Goal: Information Seeking & Learning: Learn about a topic

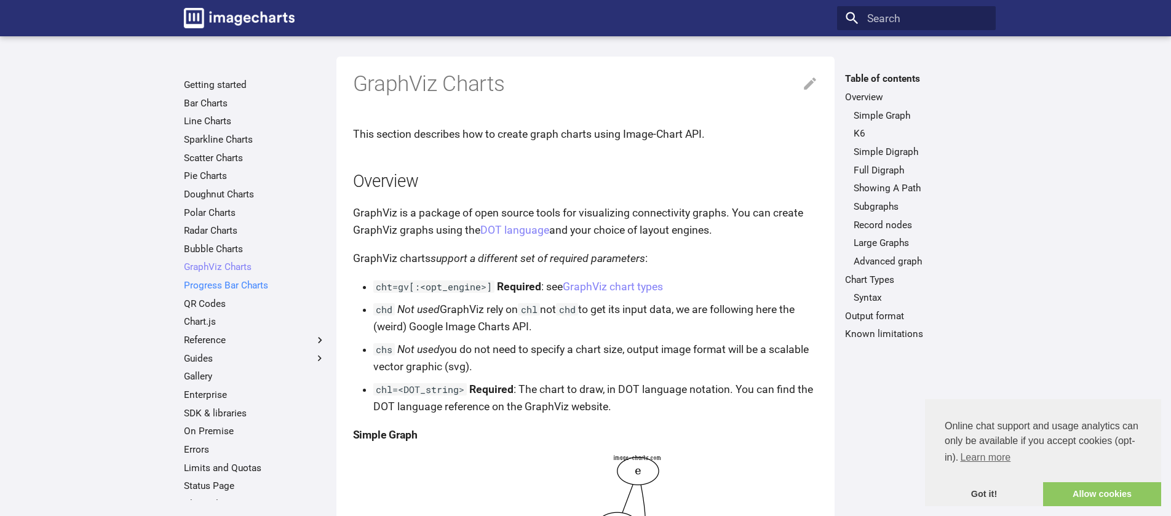
click at [230, 285] on link "Progress Bar Charts" at bounding box center [255, 285] width 142 height 12
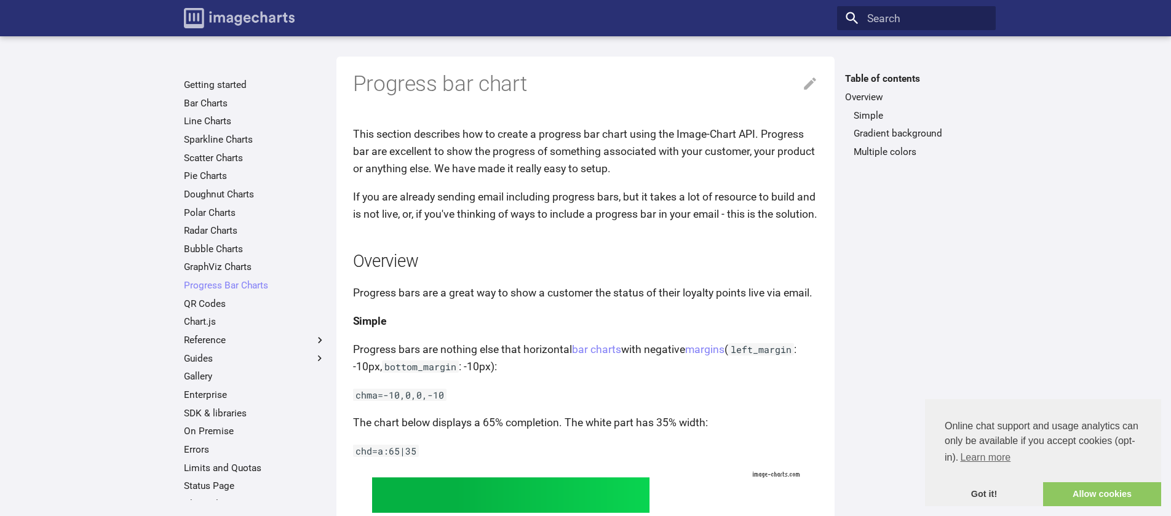
click at [265, 23] on img "Image-Charts documentation" at bounding box center [239, 18] width 111 height 20
